Goal: Task Accomplishment & Management: Complete application form

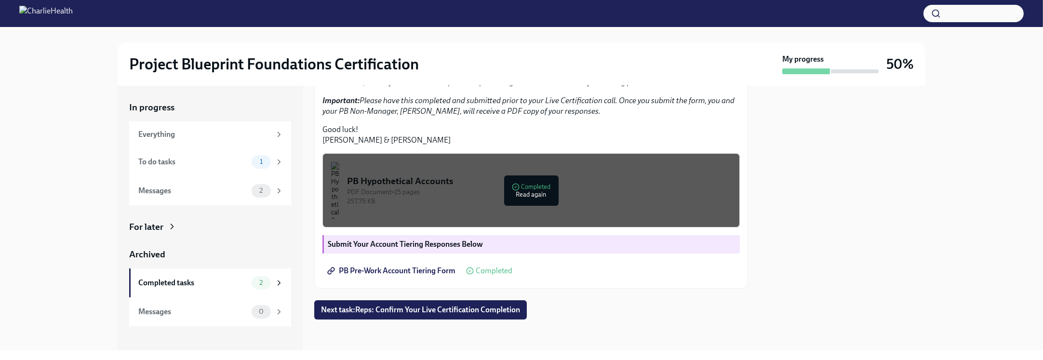
scroll to position [267, 0]
click at [402, 267] on span "PB Pre-Work Account Tiering Form" at bounding box center [392, 271] width 126 height 10
click at [222, 135] on div "Everything" at bounding box center [204, 134] width 133 height 11
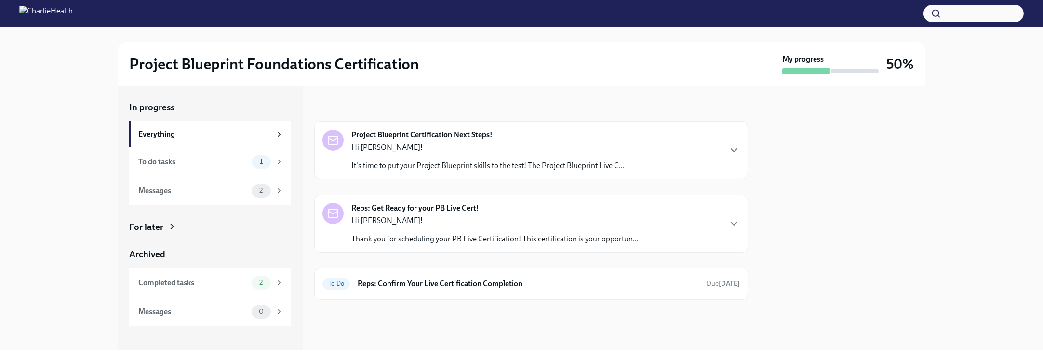
click at [580, 158] on div "Hi [PERSON_NAME]! It's time to put your Project Blueprint skills to the test! T…" at bounding box center [487, 156] width 273 height 29
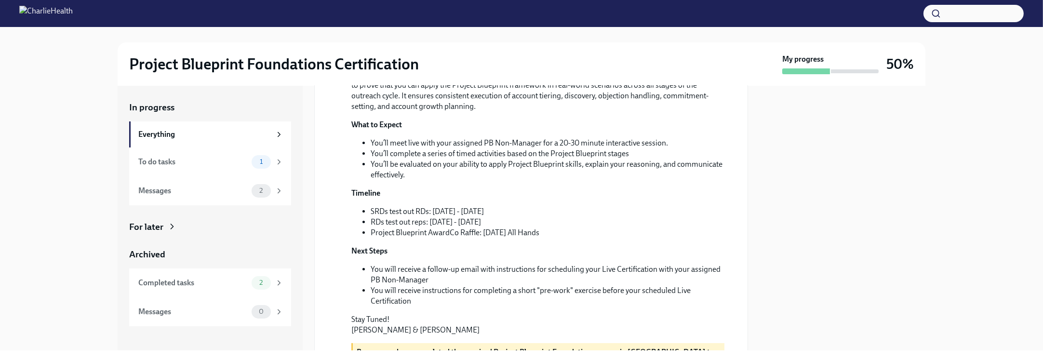
scroll to position [217, 0]
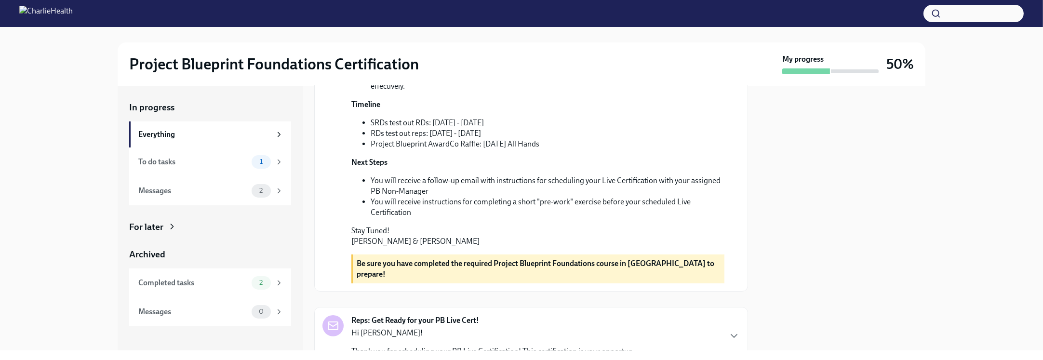
click at [590, 202] on div "Hi [PERSON_NAME]! It's time to put your Project Blueprint skills to the test! T…" at bounding box center [537, 104] width 373 height 284
click at [539, 128] on li "SRDs test out RDs: [DATE] - [DATE]" at bounding box center [548, 123] width 354 height 11
click at [530, 139] on li "RDs test out reps: [DATE] - [DATE]" at bounding box center [548, 133] width 354 height 11
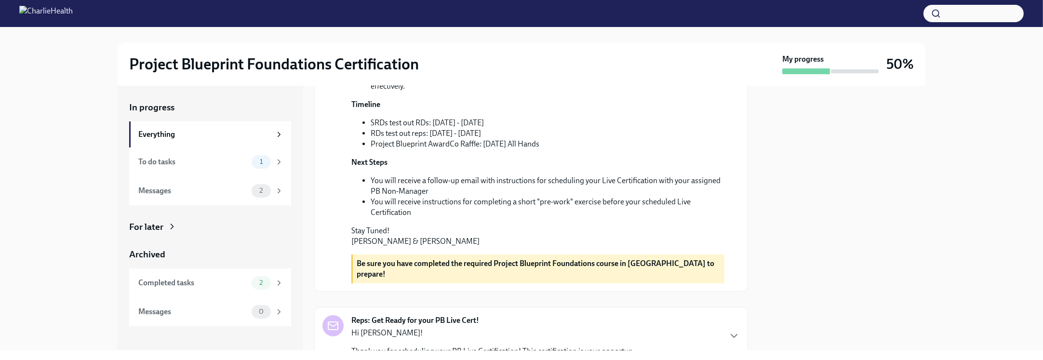
click at [530, 139] on li "RDs test out reps: [DATE] - [DATE]" at bounding box center [548, 133] width 354 height 11
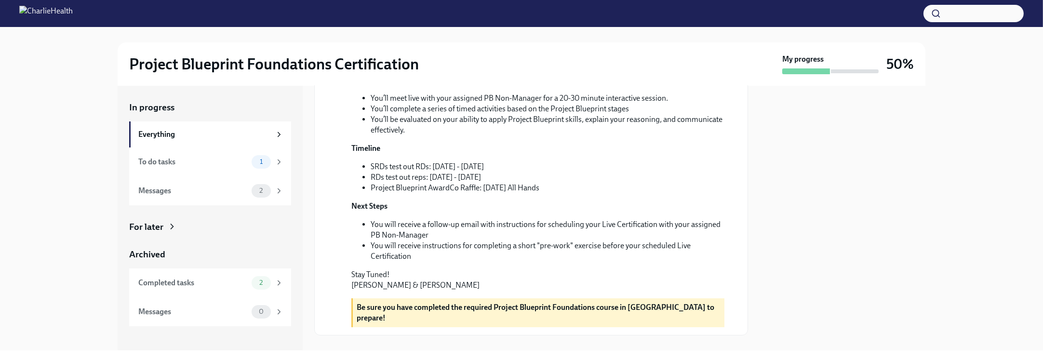
scroll to position [153, 0]
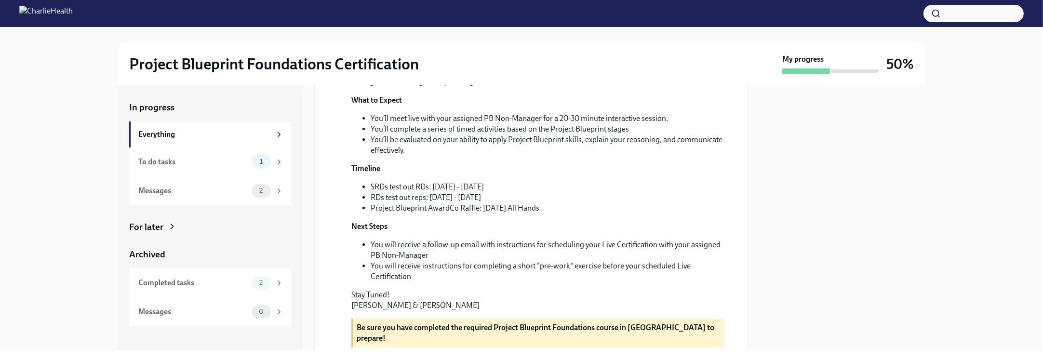
click at [542, 87] on p "It's time to put your Project Blueprint skills to the test! The Project Bluepri…" at bounding box center [537, 66] width 373 height 42
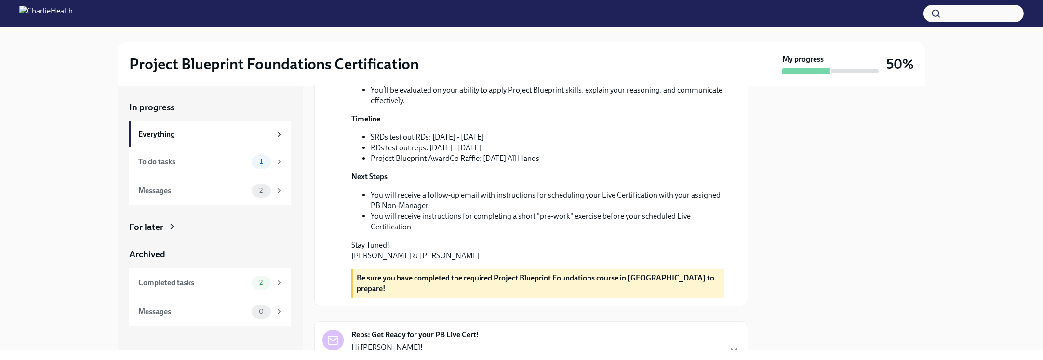
drag, startPoint x: 507, startPoint y: 216, endPoint x: 501, endPoint y: 222, distance: 8.5
click at [507, 216] on div "Hi [PERSON_NAME]! It's time to put your Project Blueprint skills to the test! T…" at bounding box center [537, 119] width 373 height 284
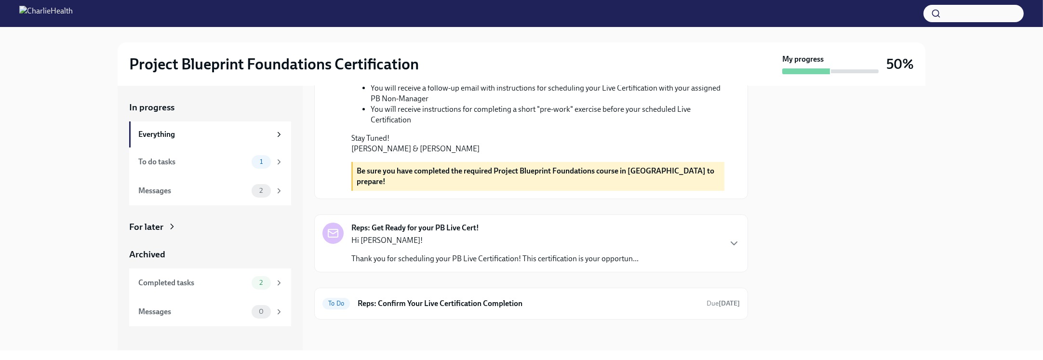
scroll to position [386, 0]
click at [233, 127] on div "Everything" at bounding box center [210, 134] width 162 height 26
click at [251, 198] on div "Messages 2" at bounding box center [210, 190] width 162 height 29
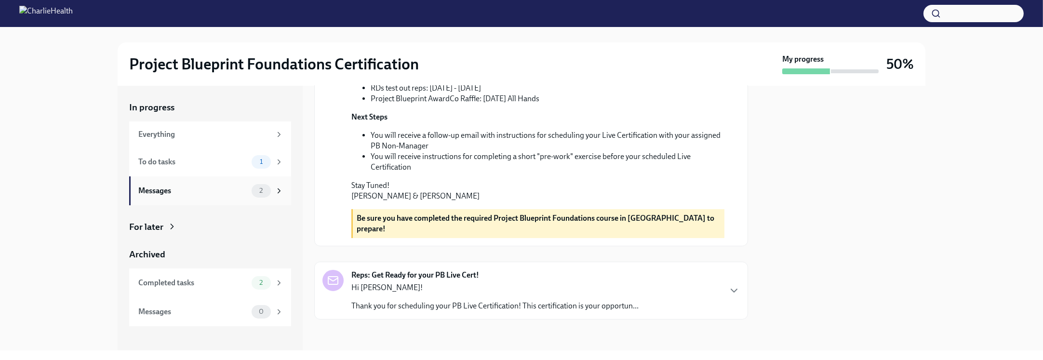
scroll to position [339, 0]
click at [238, 288] on div "Completed tasks 2" at bounding box center [210, 282] width 145 height 13
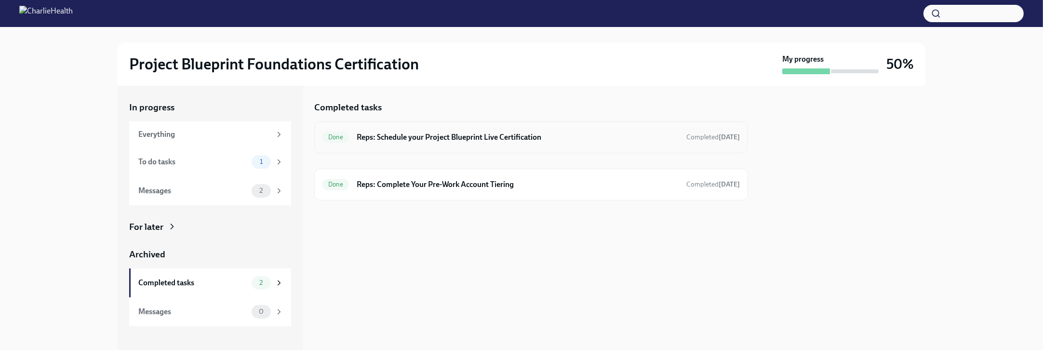
click at [520, 141] on h6 "Reps: Schedule your Project Blueprint Live Certification" at bounding box center [518, 137] width 322 height 11
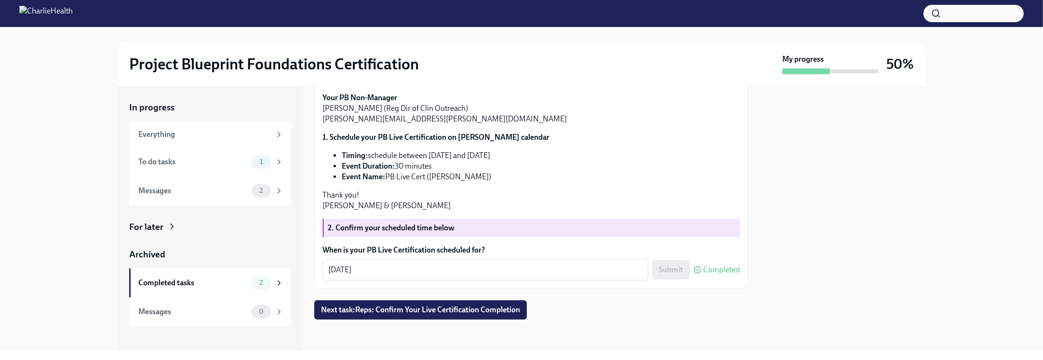
scroll to position [213, 0]
click at [438, 177] on li "Event Name: PB Live Cert ([PERSON_NAME])" at bounding box center [541, 177] width 398 height 11
